Goal: Use online tool/utility: Utilize a website feature to perform a specific function

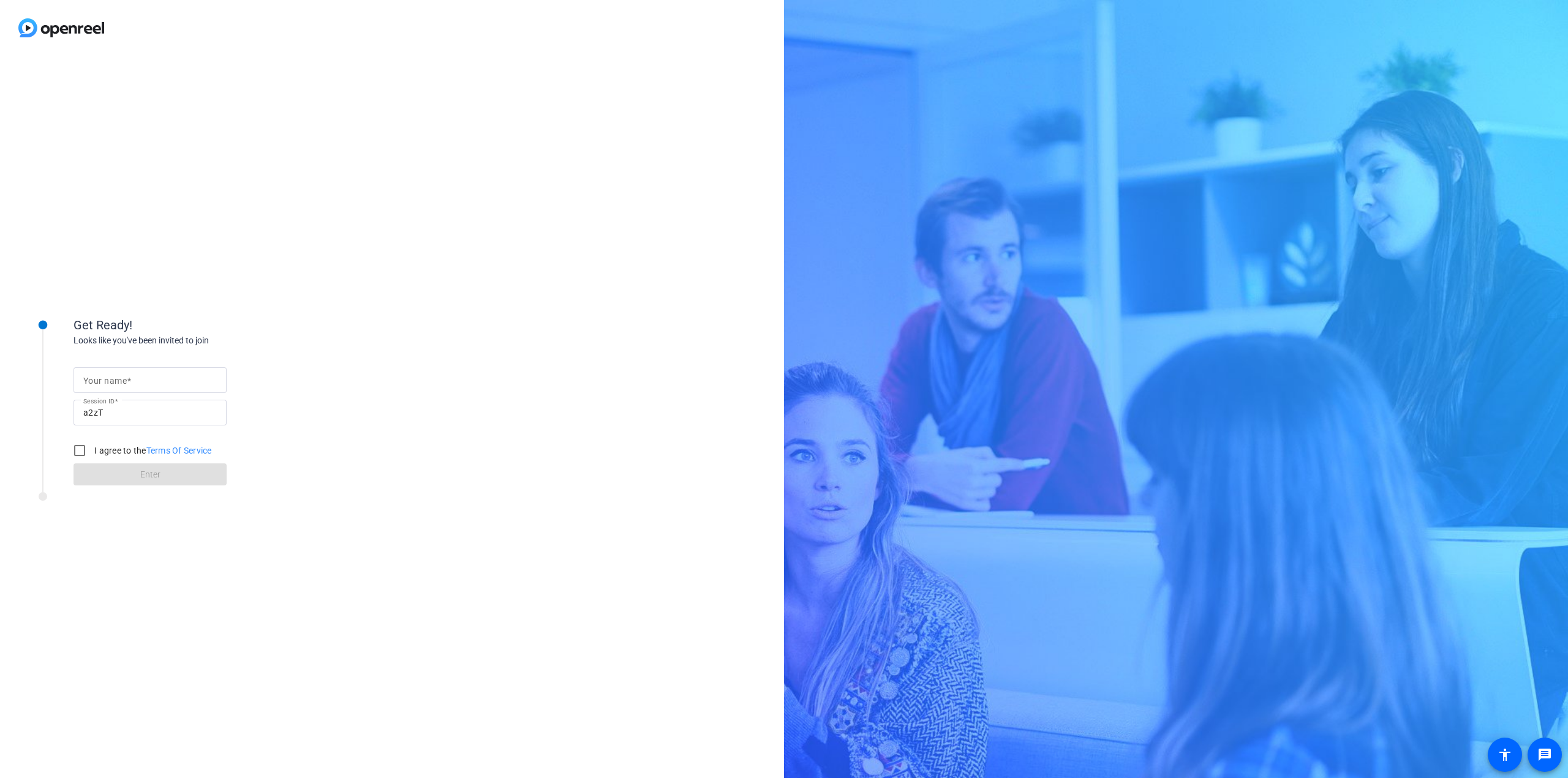
click at [160, 374] on input "Your name" at bounding box center [150, 380] width 134 height 14
type input "[PERSON_NAME]"
click at [81, 453] on input "I agree to the Terms Of Service" at bounding box center [80, 451] width 25 height 25
checkbox input "true"
click at [116, 469] on span at bounding box center [150, 474] width 153 height 30
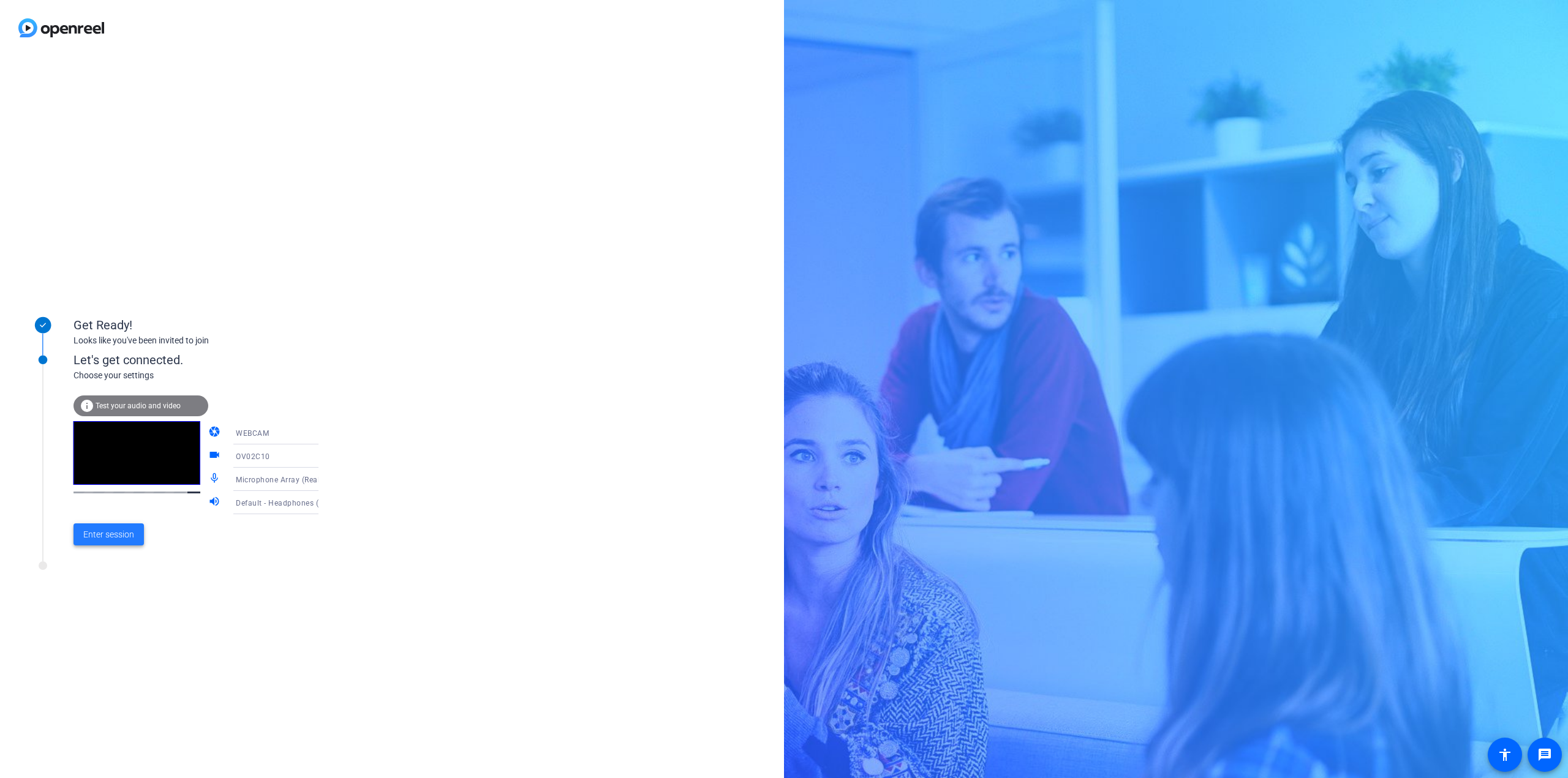
click at [105, 533] on span "Enter session" at bounding box center [109, 535] width 51 height 13
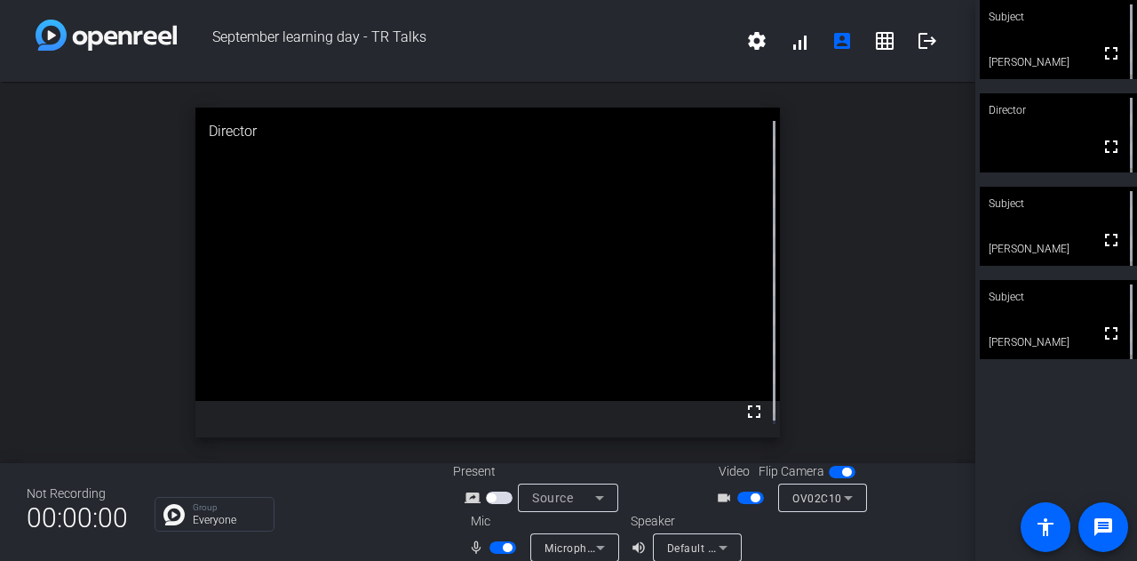
click at [503, 546] on span "button" at bounding box center [507, 547] width 9 height 9
click at [751, 498] on span "button" at bounding box center [755, 497] width 9 height 9
click at [496, 549] on span "button" at bounding box center [495, 547] width 9 height 9
click at [496, 549] on span "button" at bounding box center [503, 547] width 27 height 12
drag, startPoint x: 500, startPoint y: 543, endPoint x: 658, endPoint y: 527, distance: 158.1
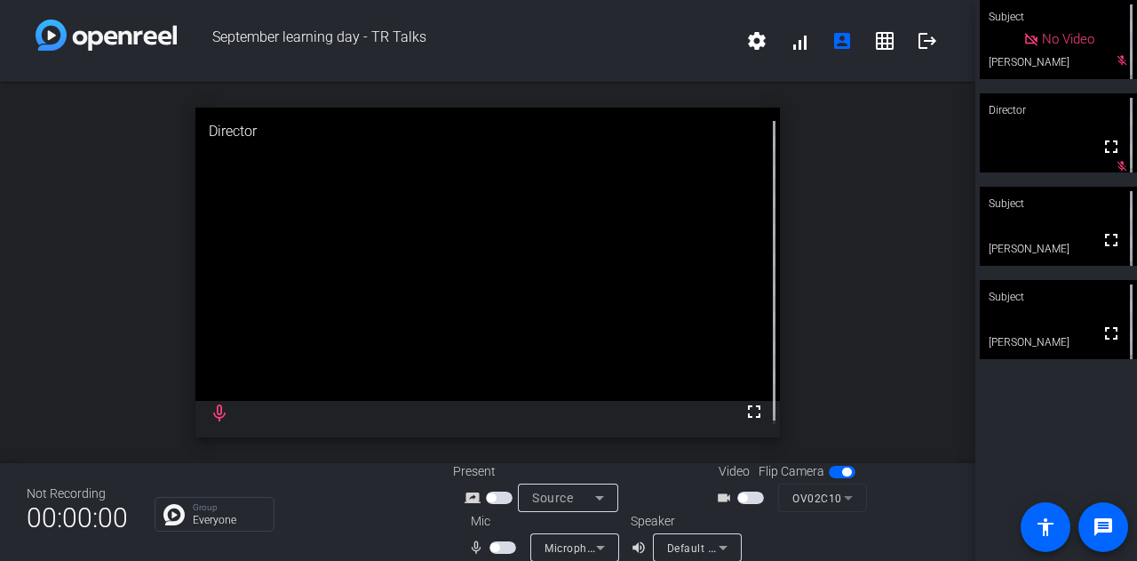
click at [500, 543] on span "button" at bounding box center [503, 547] width 27 height 12
click at [739, 503] on button "button" at bounding box center [751, 497] width 27 height 12
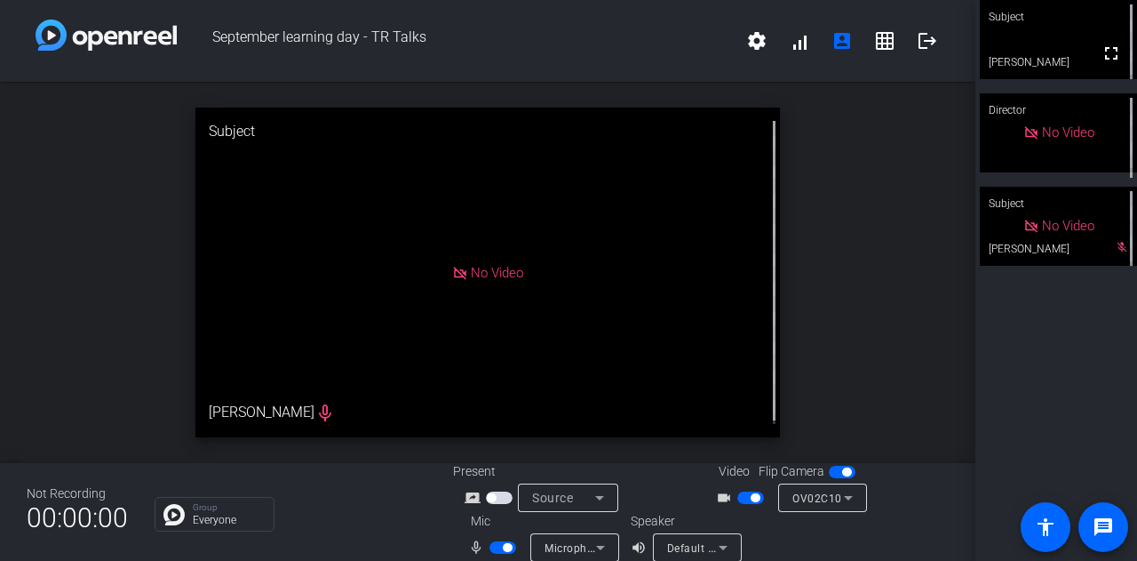
click at [505, 552] on span "button" at bounding box center [507, 547] width 9 height 9
